Goal: Find specific page/section: Find specific page/section

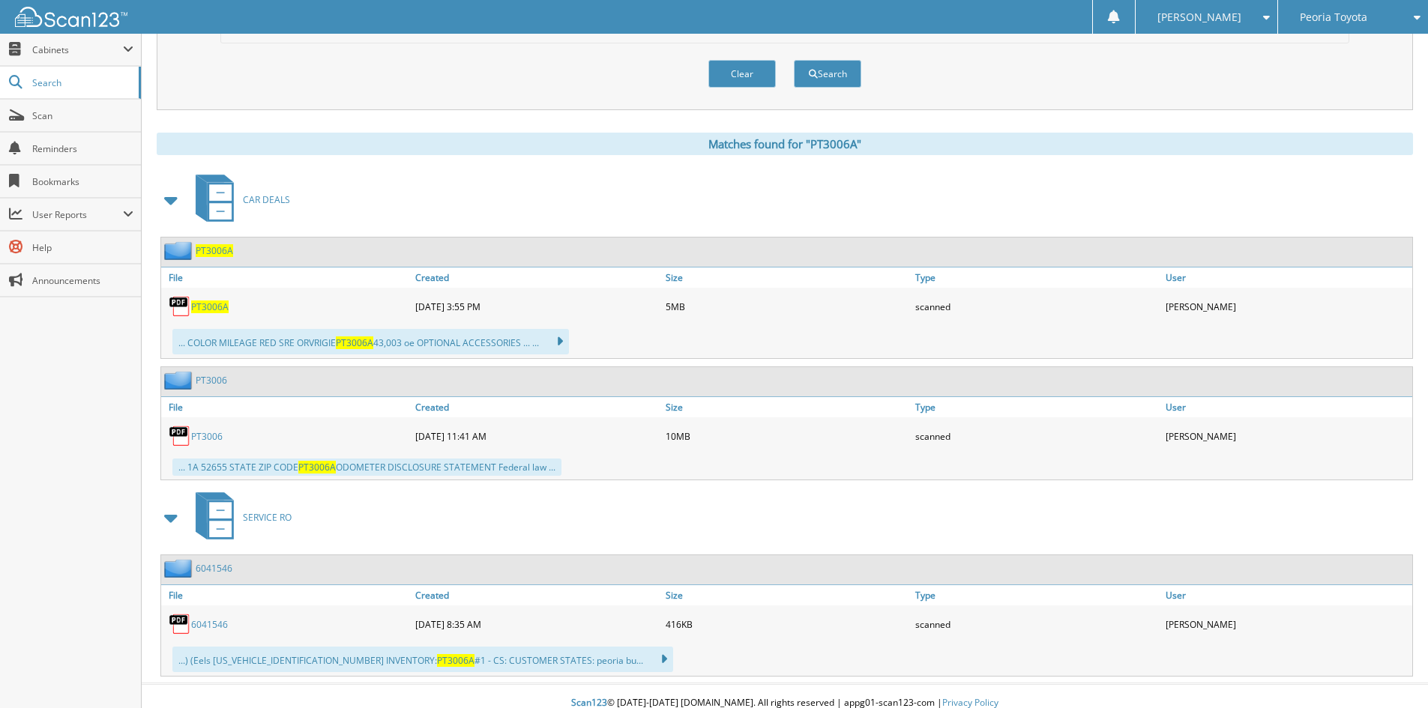
click at [1331, 19] on span "Peoria Toyota" at bounding box center [1333, 17] width 67 height 9
click at [1322, 49] on link "Lexus Of Peoria" at bounding box center [1353, 47] width 150 height 26
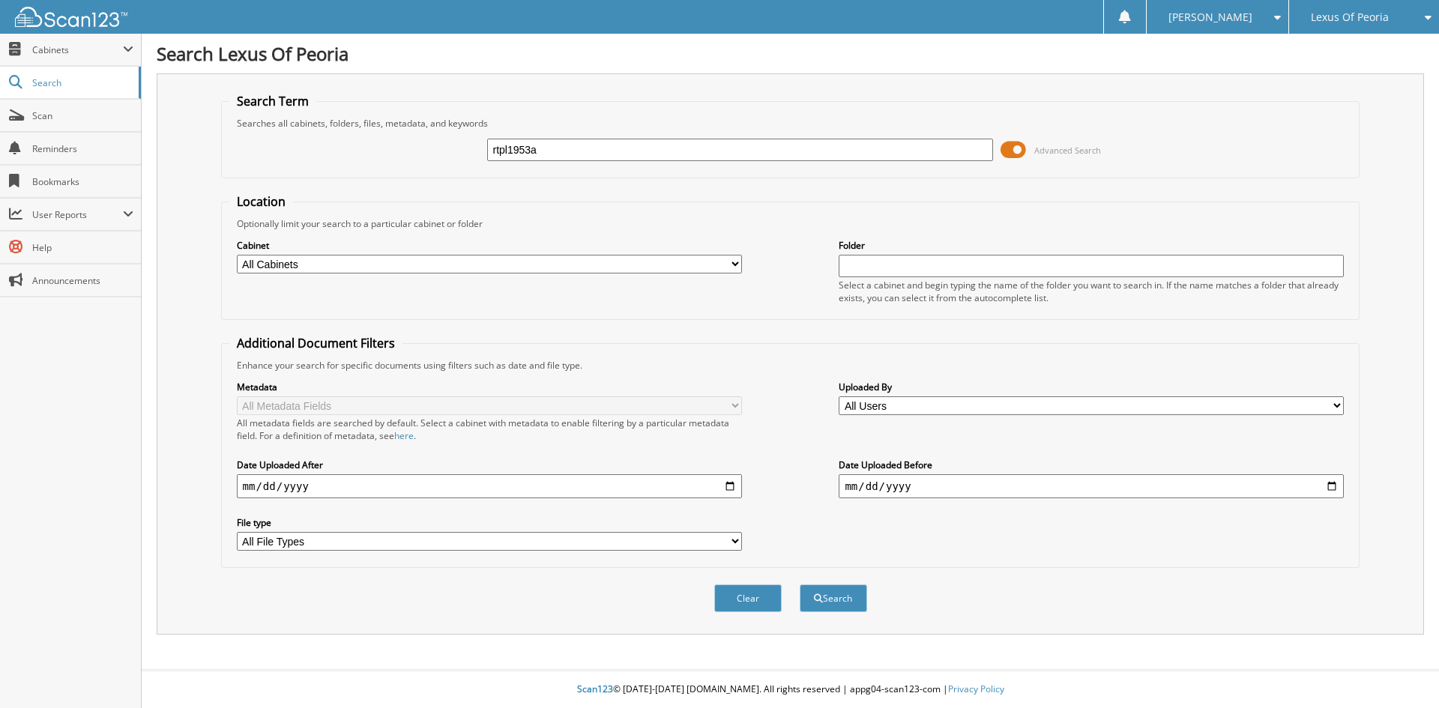
type input "rtpl1953a"
click at [800, 585] on button "Search" at bounding box center [833, 599] width 67 height 28
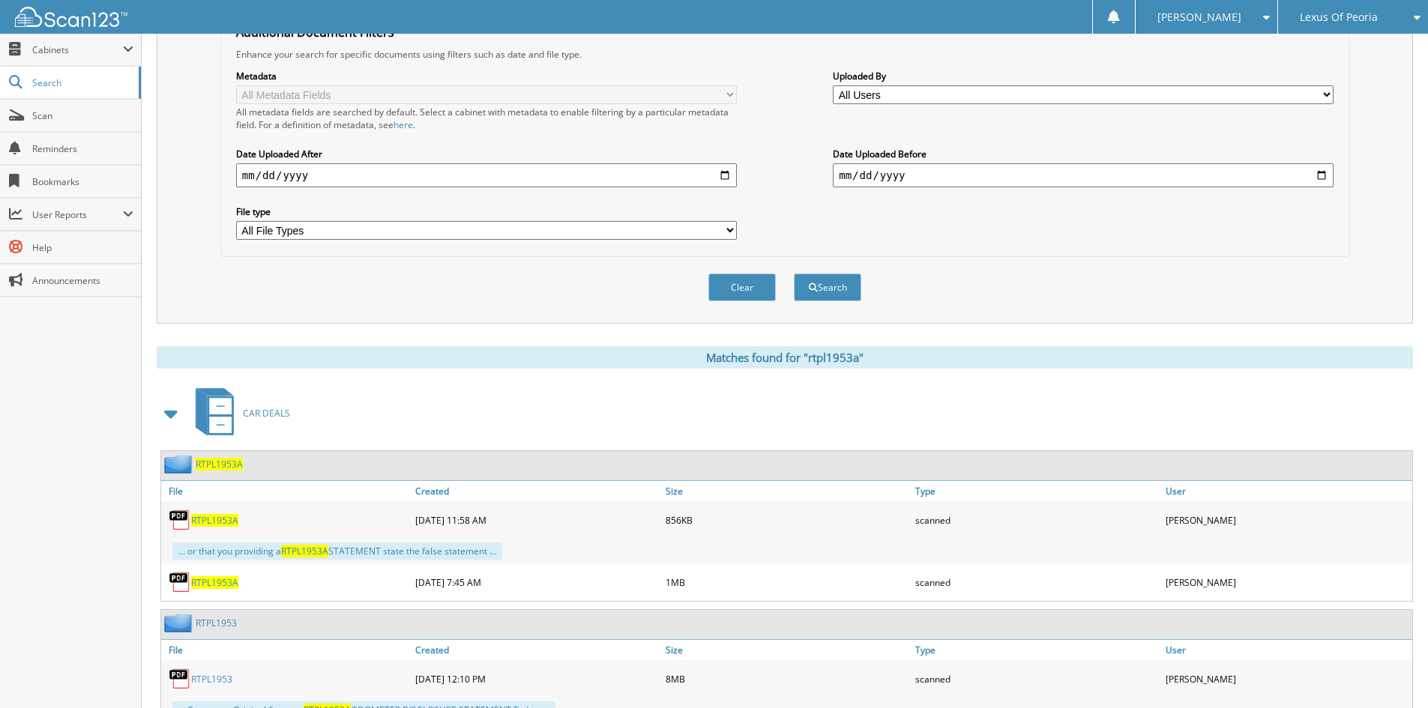
scroll to position [372, 0]
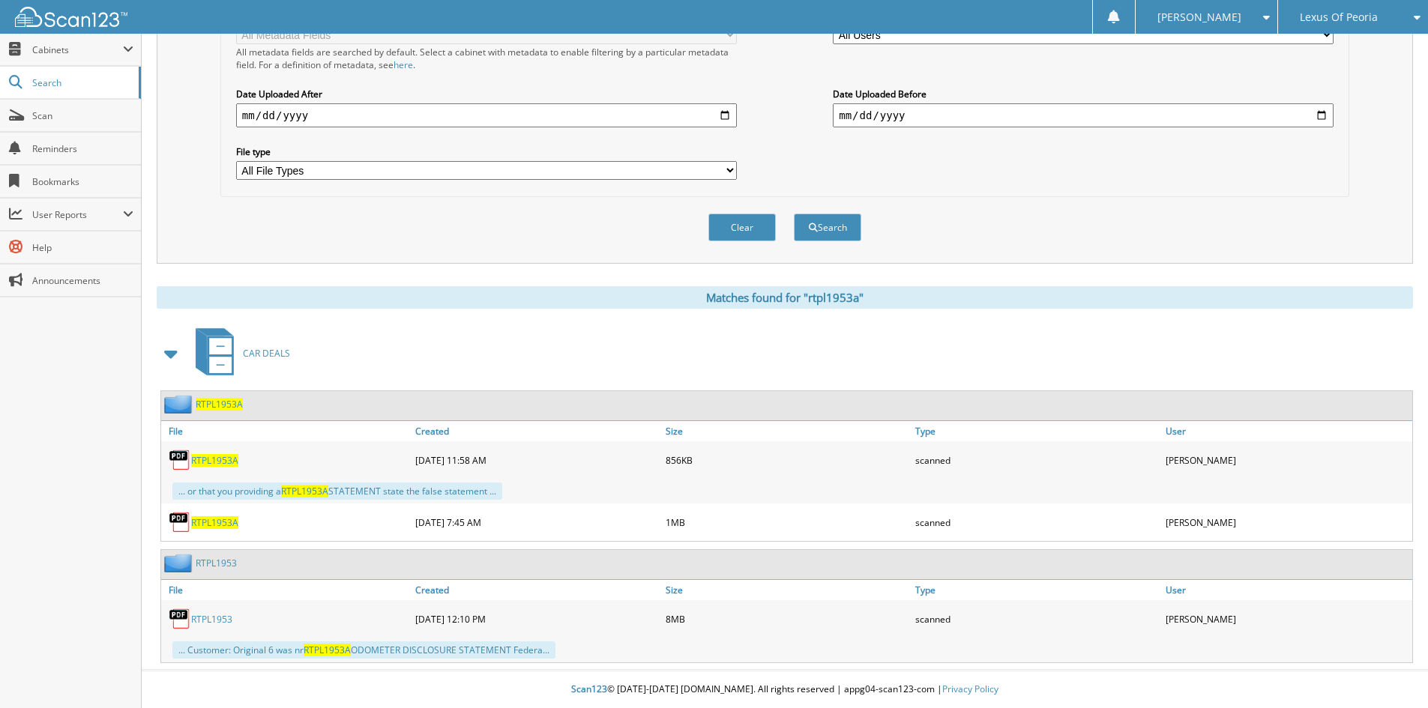
click at [224, 526] on span "RTPL1953A" at bounding box center [214, 523] width 47 height 13
click at [223, 561] on link "RTPL1953" at bounding box center [216, 563] width 41 height 13
